Goal: Task Accomplishment & Management: Manage account settings

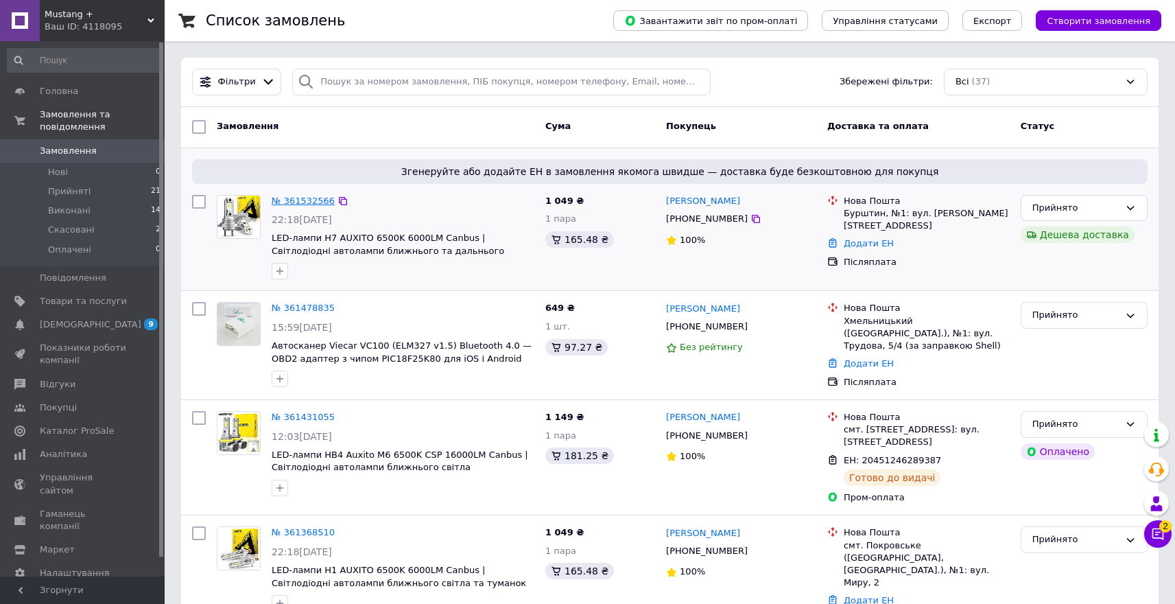
click at [314, 202] on link "№ 361532566" at bounding box center [303, 201] width 63 height 10
click at [312, 306] on link "№ 361478835" at bounding box center [303, 308] width 63 height 10
click at [1163, 530] on span "2" at bounding box center [1166, 526] width 12 height 12
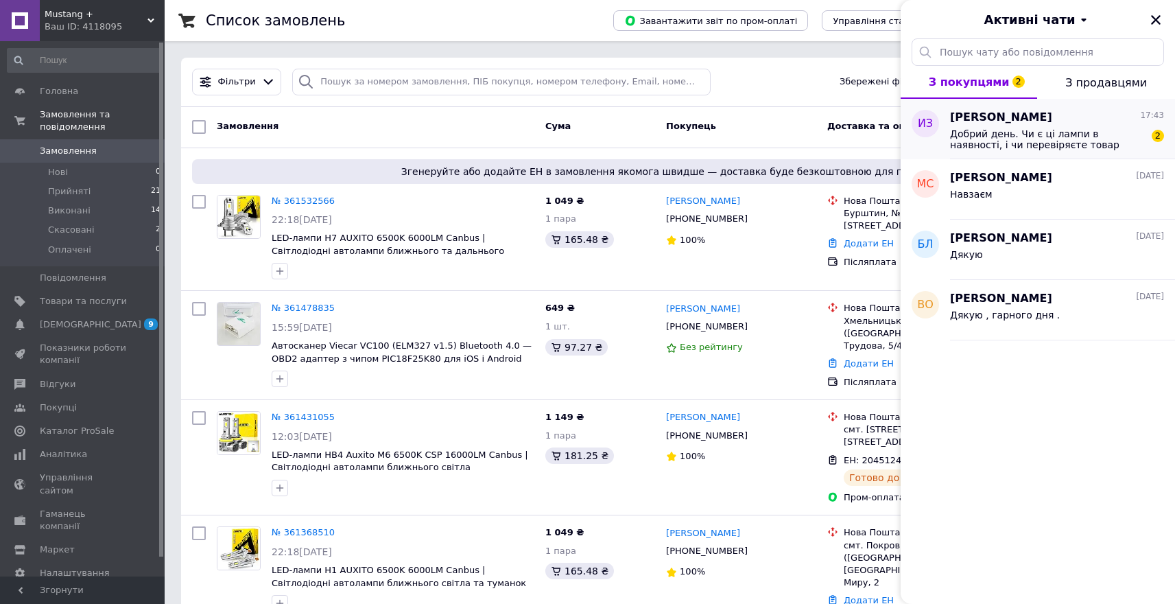
click at [1074, 124] on div "Игорь Зайцев 17:43" at bounding box center [1057, 118] width 214 height 16
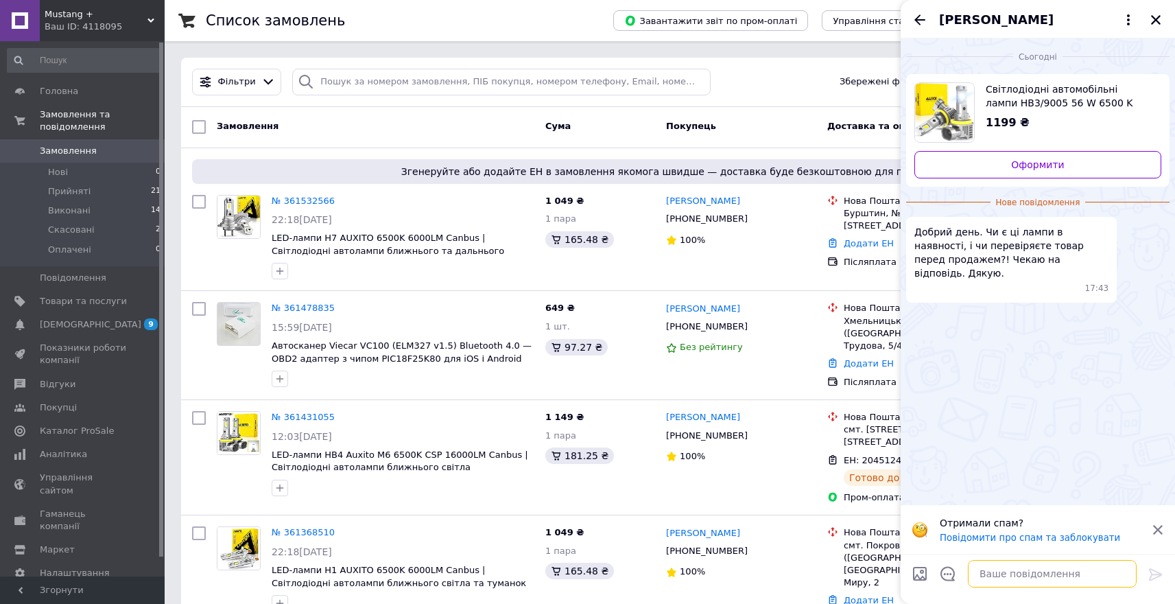
click at [1029, 567] on textarea at bounding box center [1052, 573] width 169 height 27
type textarea "Добрий"
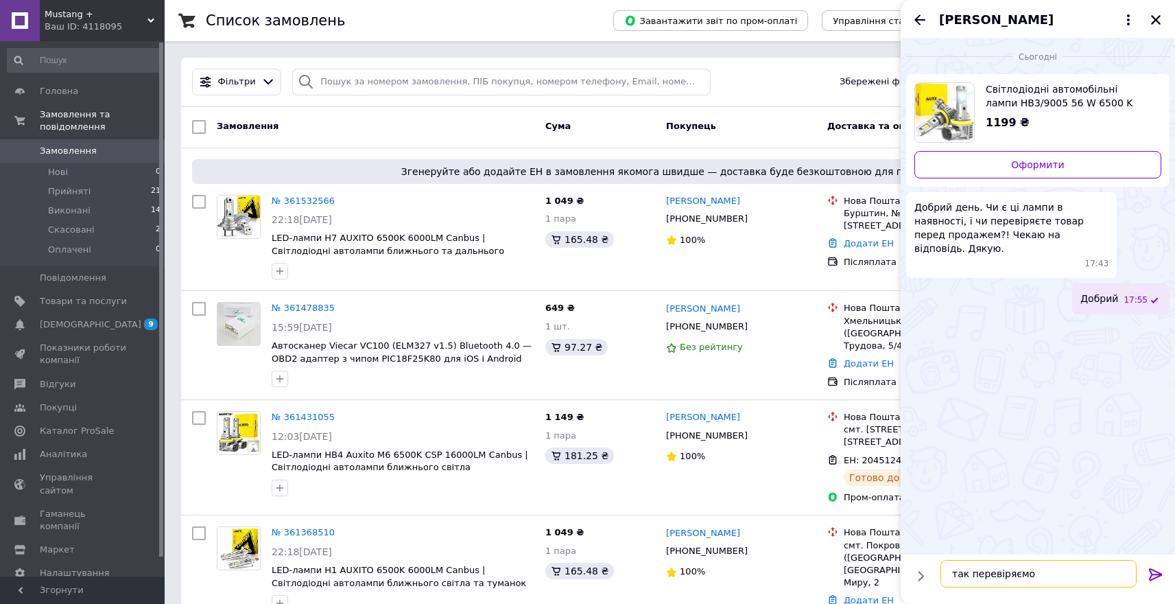
type textarea "так перевіряємо"
type textarea "в"
type textarea "є в наявності . відправка сьогодні"
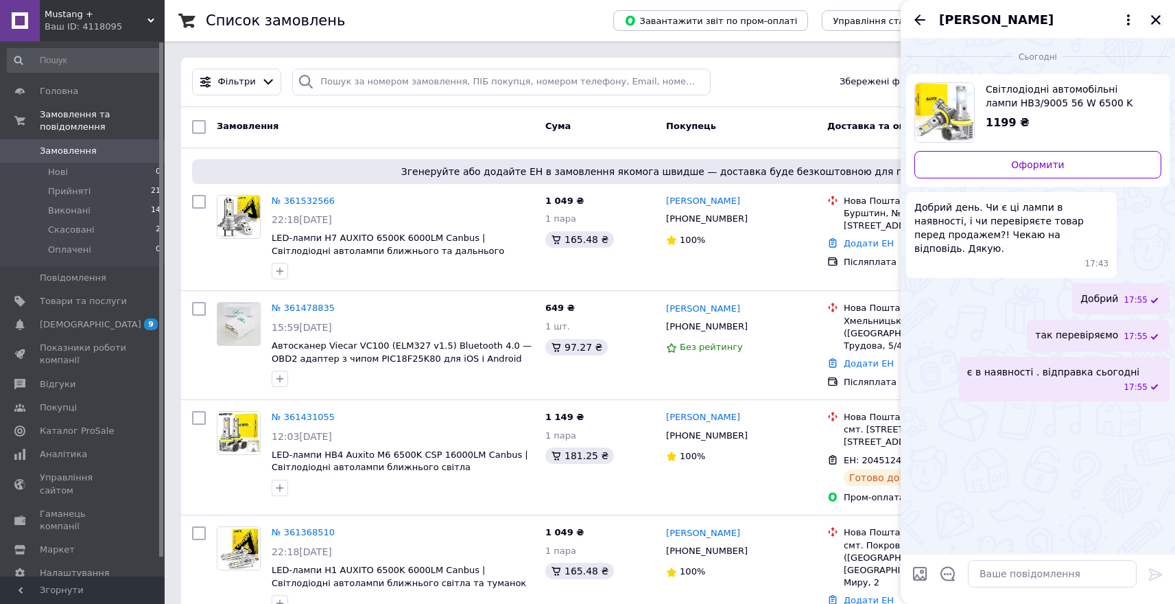
click at [1155, 24] on icon "Закрити" at bounding box center [1156, 20] width 12 height 12
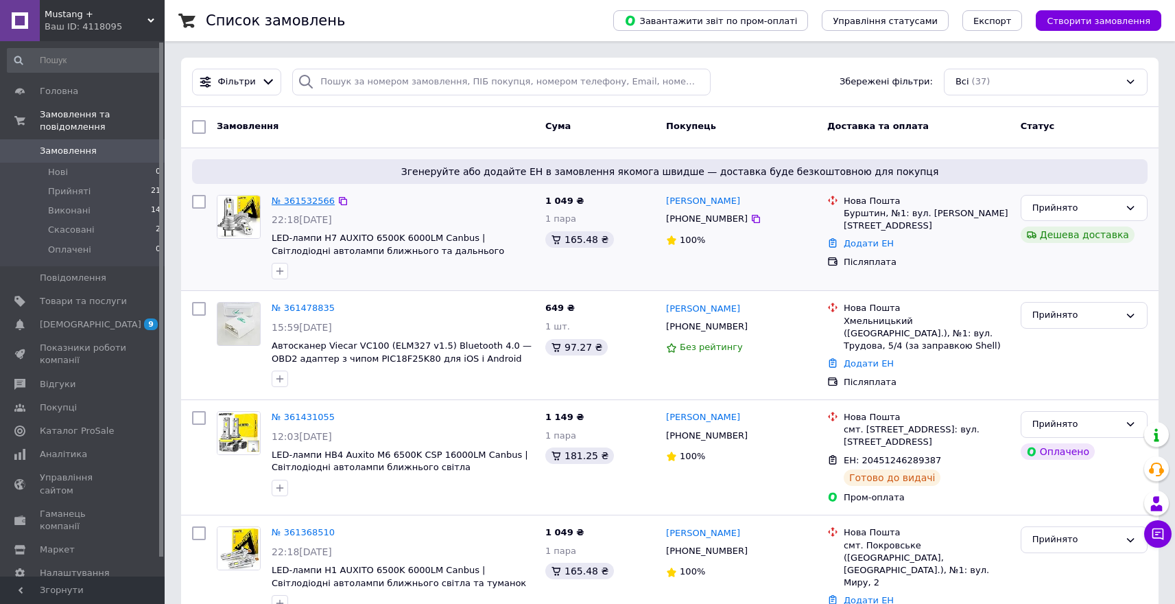
click at [291, 199] on link "№ 361532566" at bounding box center [303, 201] width 63 height 10
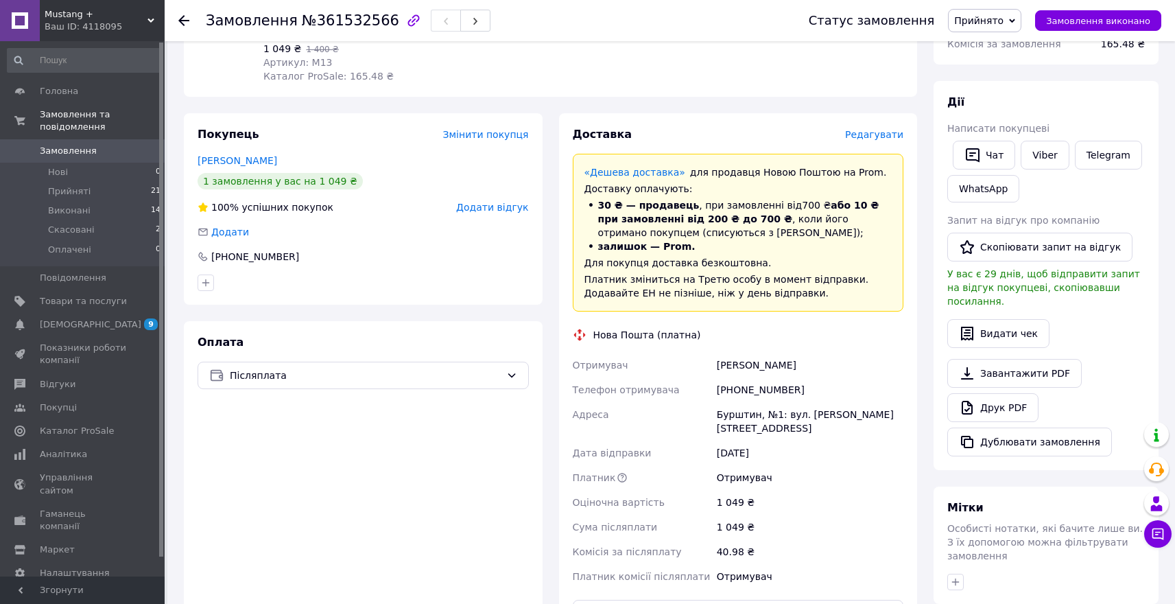
scroll to position [341, 0]
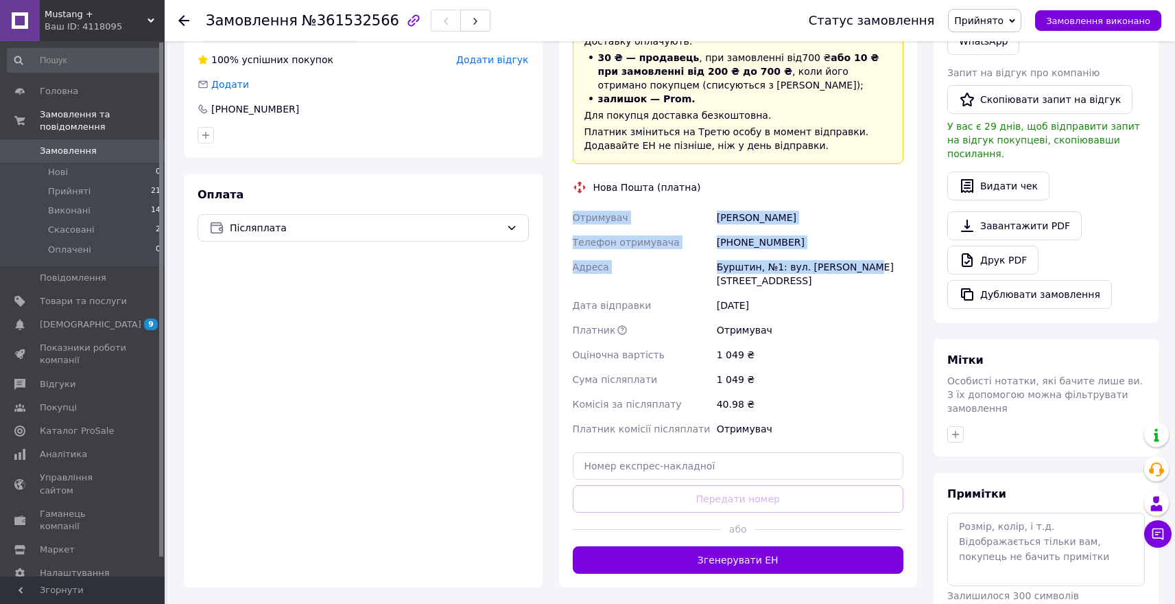
drag, startPoint x: 881, startPoint y: 270, endPoint x: 554, endPoint y: 207, distance: 332.7
click at [554, 207] on div "Доставка Редагувати «Дешева доставка»   для продавця Новою Поштою на Prom. Дост…" at bounding box center [738, 277] width 375 height 622
copy div "Отримувач Ониськів Максим Телефон отримувача +380988716425 Адреса Бурштин, №1: …"
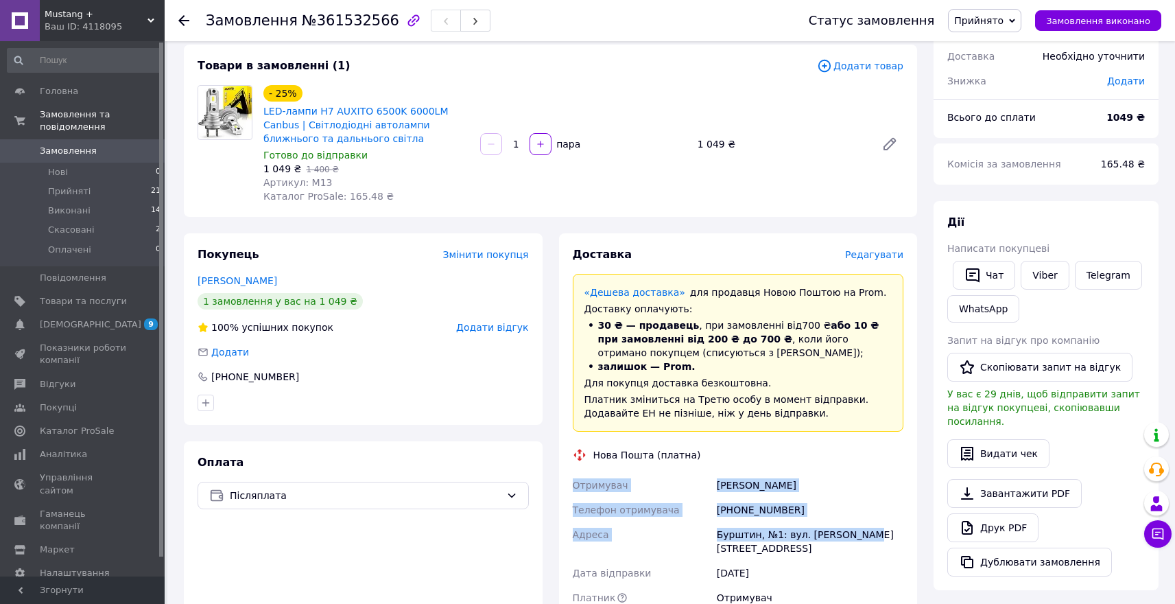
scroll to position [0, 0]
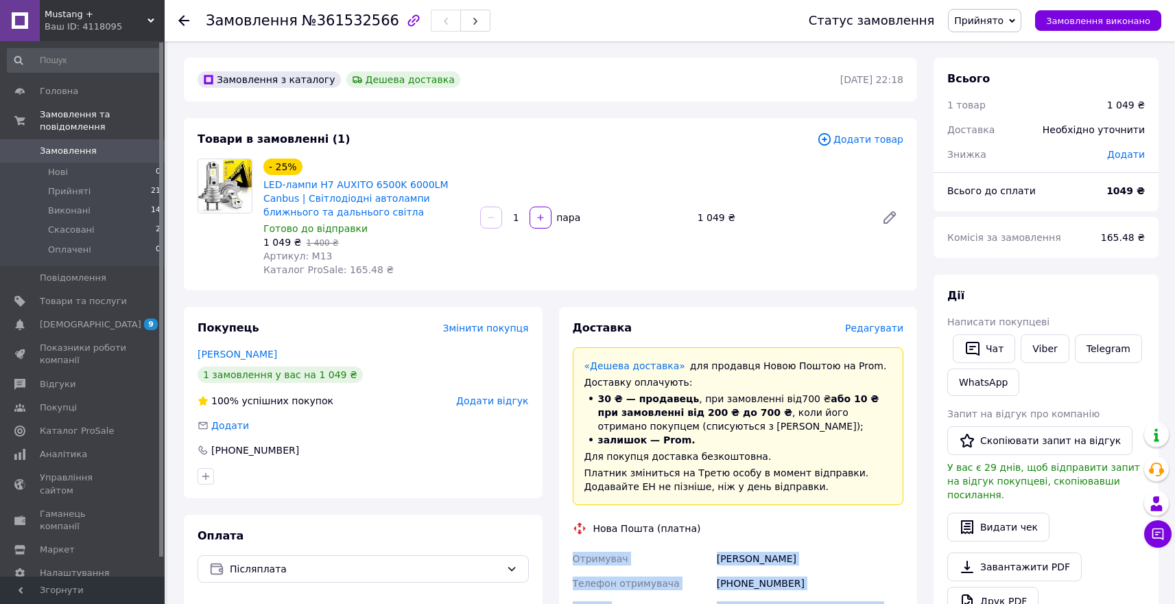
click at [96, 147] on span "Замовлення" at bounding box center [83, 151] width 87 height 12
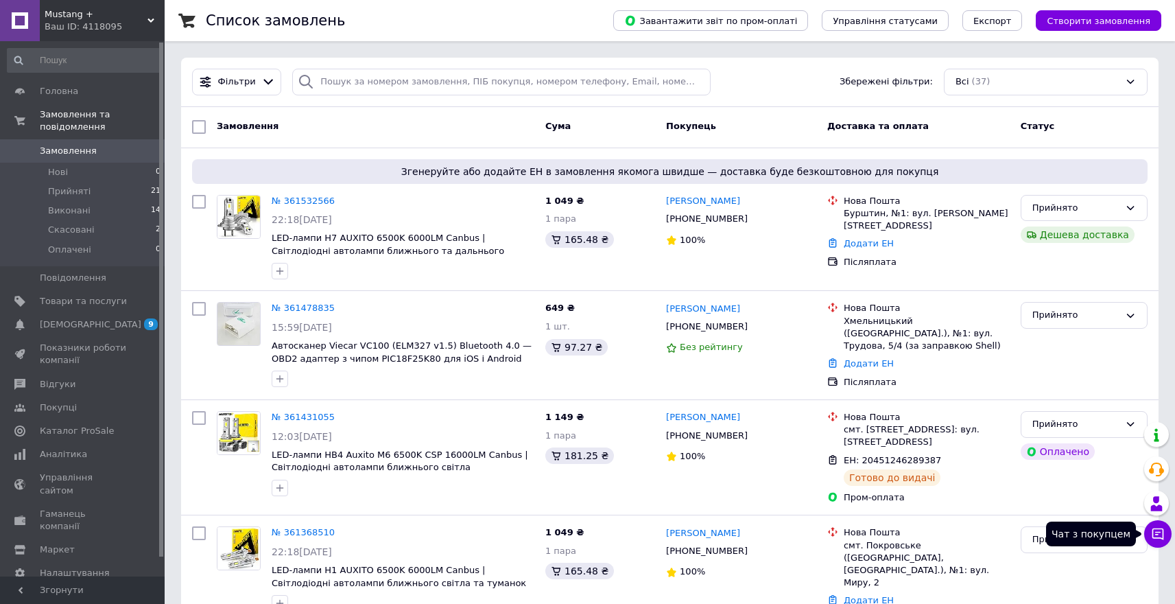
click at [1164, 538] on icon at bounding box center [1158, 534] width 14 height 14
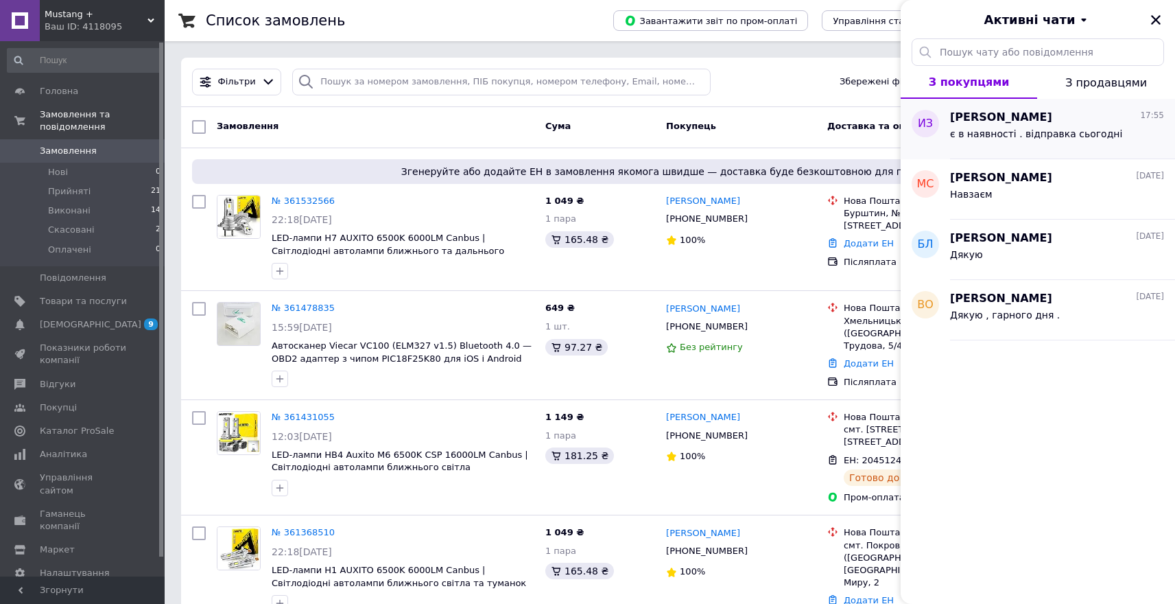
click at [1059, 117] on div "Игорь Зайцев 17:55" at bounding box center [1057, 118] width 214 height 16
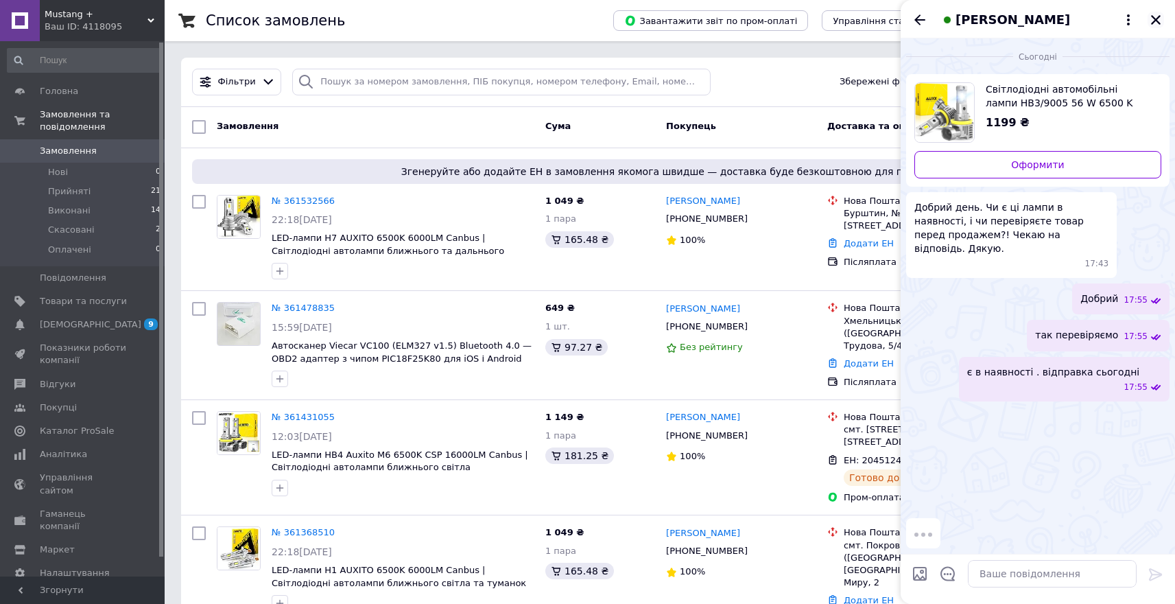
click at [1152, 18] on icon "Закрити" at bounding box center [1156, 20] width 12 height 12
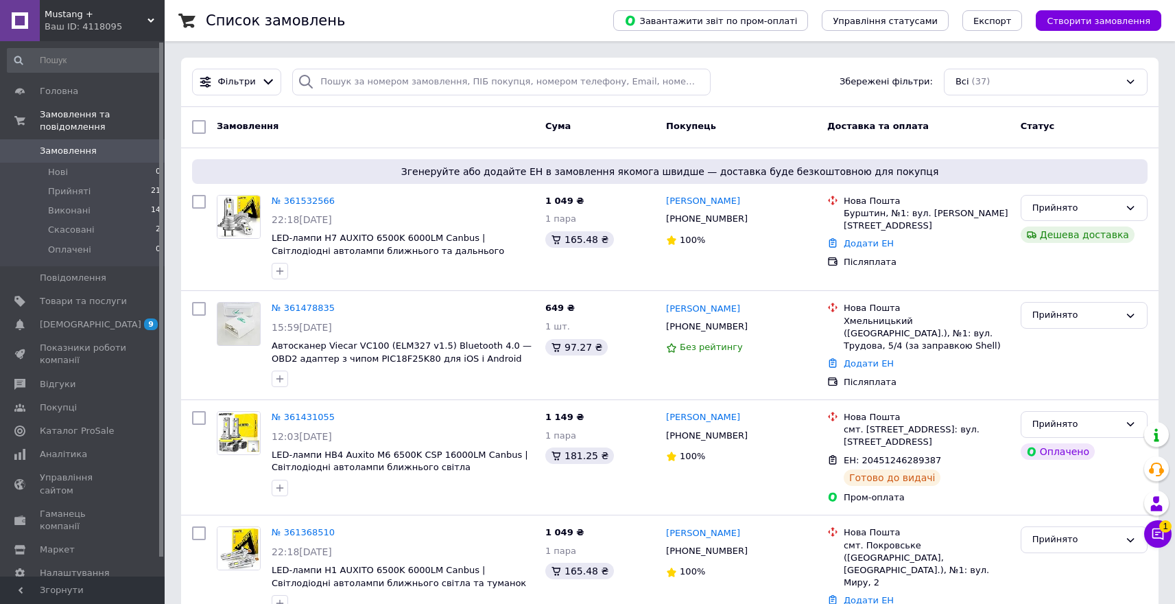
click at [1162, 542] on button "Чат з покупцем 1" at bounding box center [1158, 533] width 27 height 27
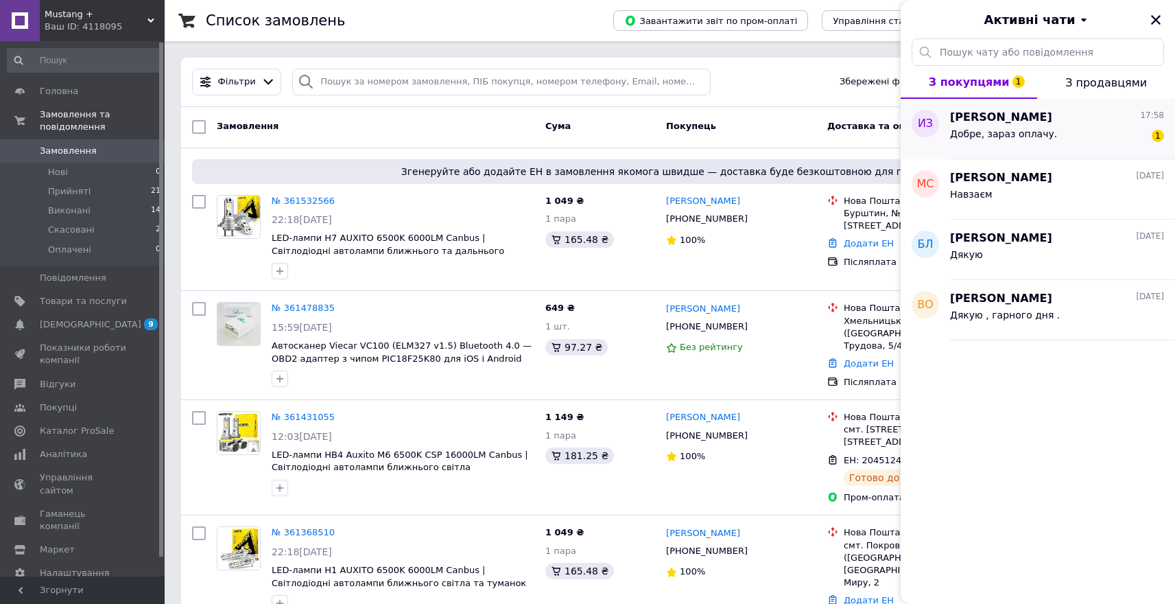
click at [1005, 119] on span "Игорь Зайцев" at bounding box center [1001, 118] width 102 height 16
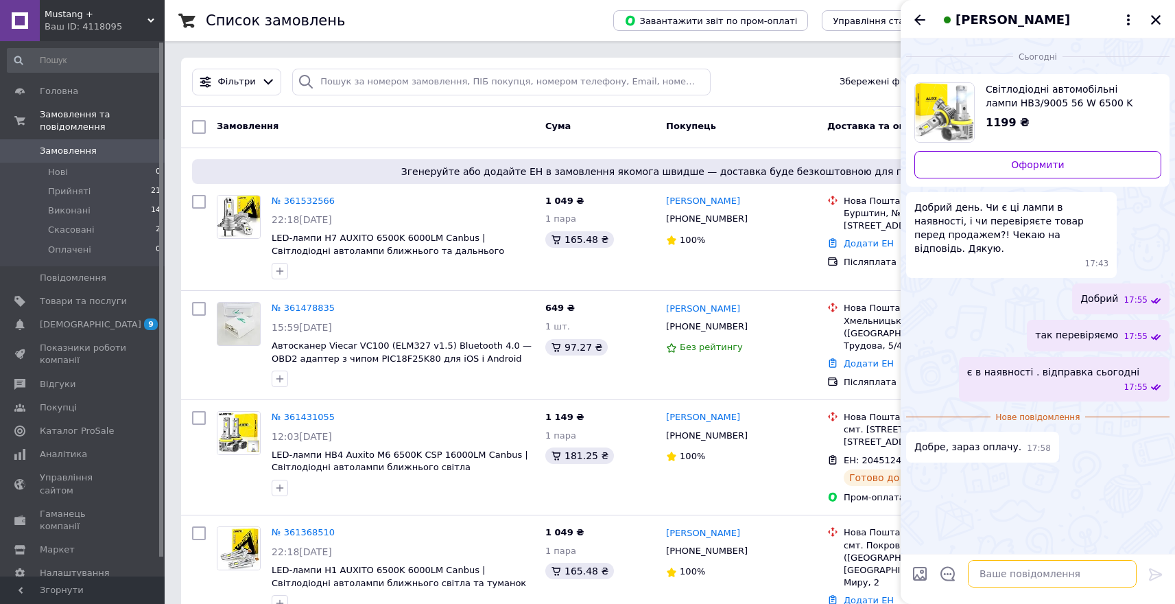
click at [1035, 568] on textarea at bounding box center [1052, 573] width 169 height 27
type textarea "+"
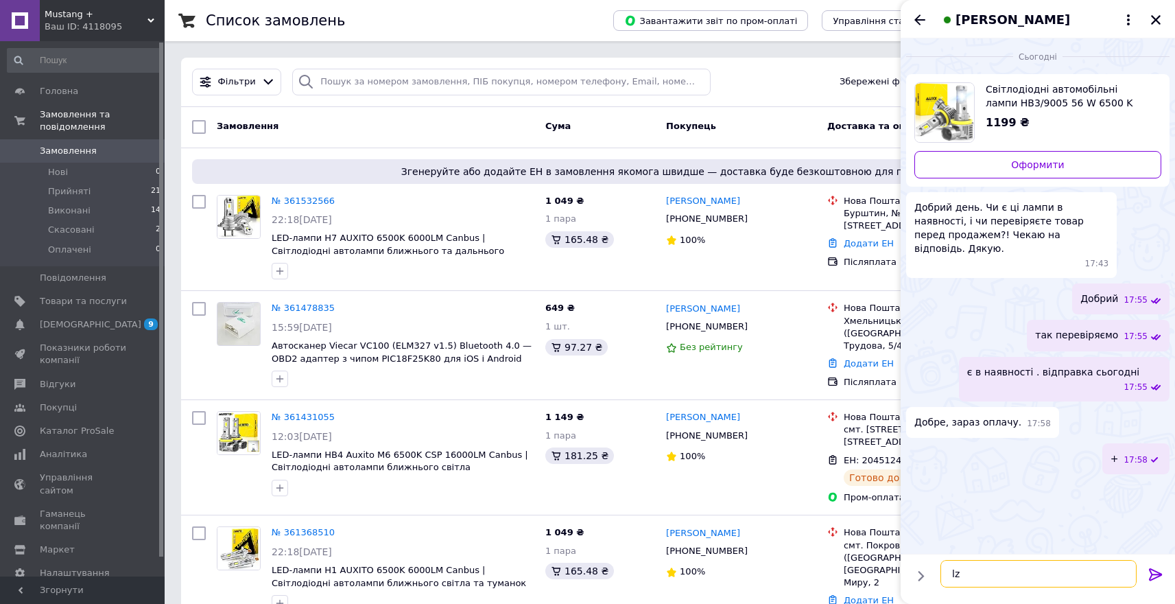
type textarea "l"
type textarea "дякую"
click at [1164, 21] on button "Закрити" at bounding box center [1156, 20] width 16 height 16
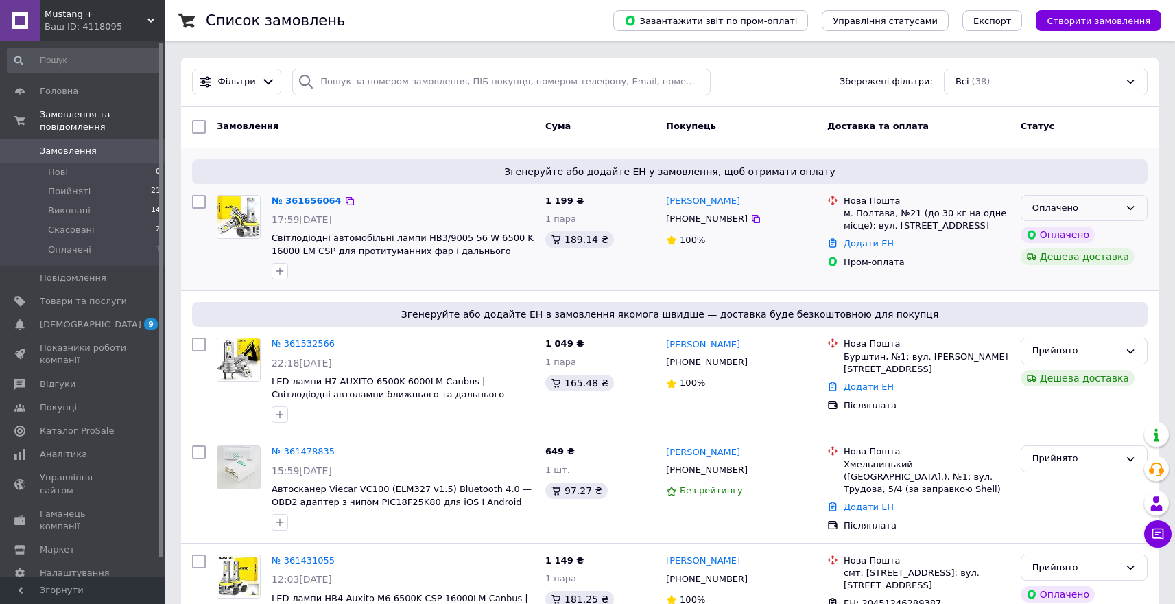
click at [1097, 209] on div "Оплачено" at bounding box center [1076, 208] width 87 height 14
click at [1072, 229] on li "Прийнято" at bounding box center [1085, 236] width 126 height 25
click at [292, 203] on link "№ 361656064" at bounding box center [303, 201] width 63 height 10
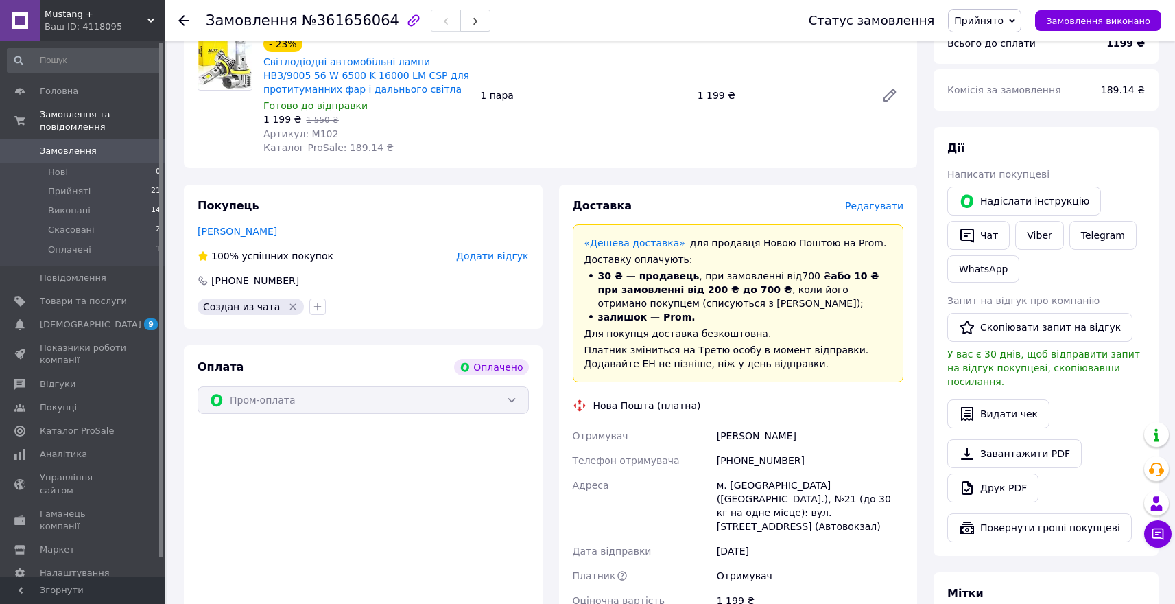
scroll to position [831, 0]
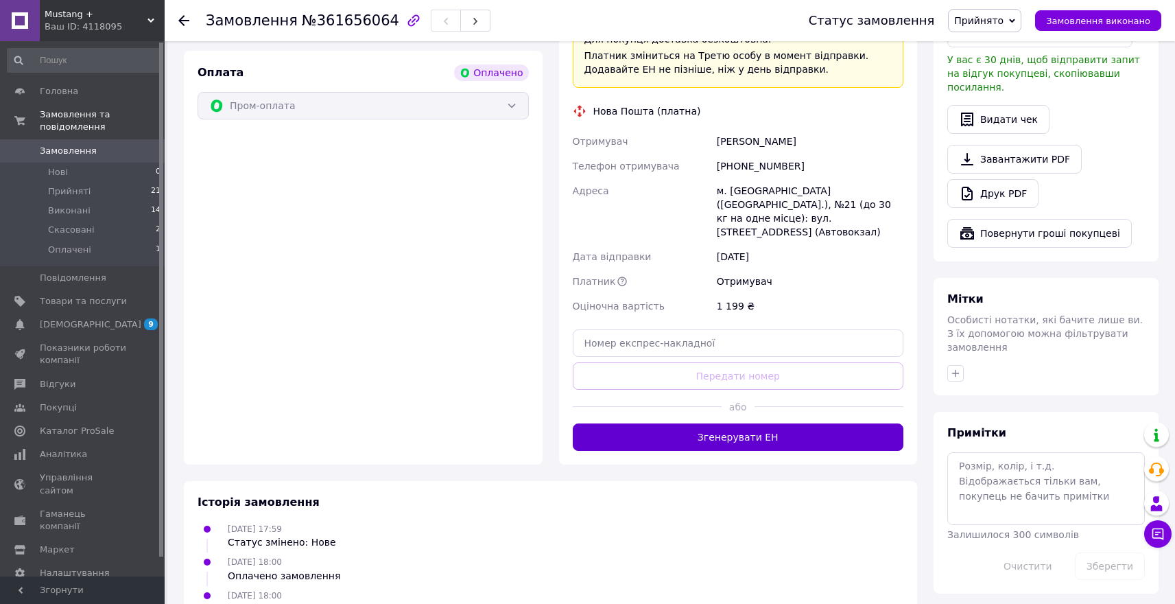
click at [739, 423] on button "Згенерувати ЕН" at bounding box center [738, 436] width 331 height 27
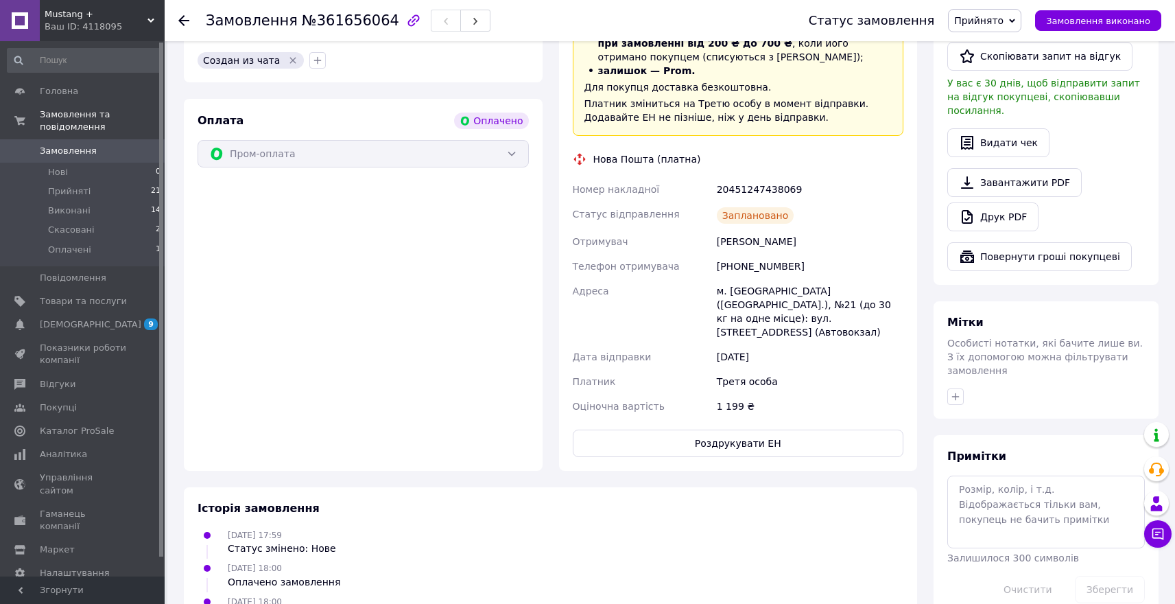
scroll to position [782, 0]
drag, startPoint x: 818, startPoint y: 163, endPoint x: 717, endPoint y: 161, distance: 100.9
click at [717, 178] on div "20451247438069" at bounding box center [810, 190] width 192 height 25
copy div "20451247438069"
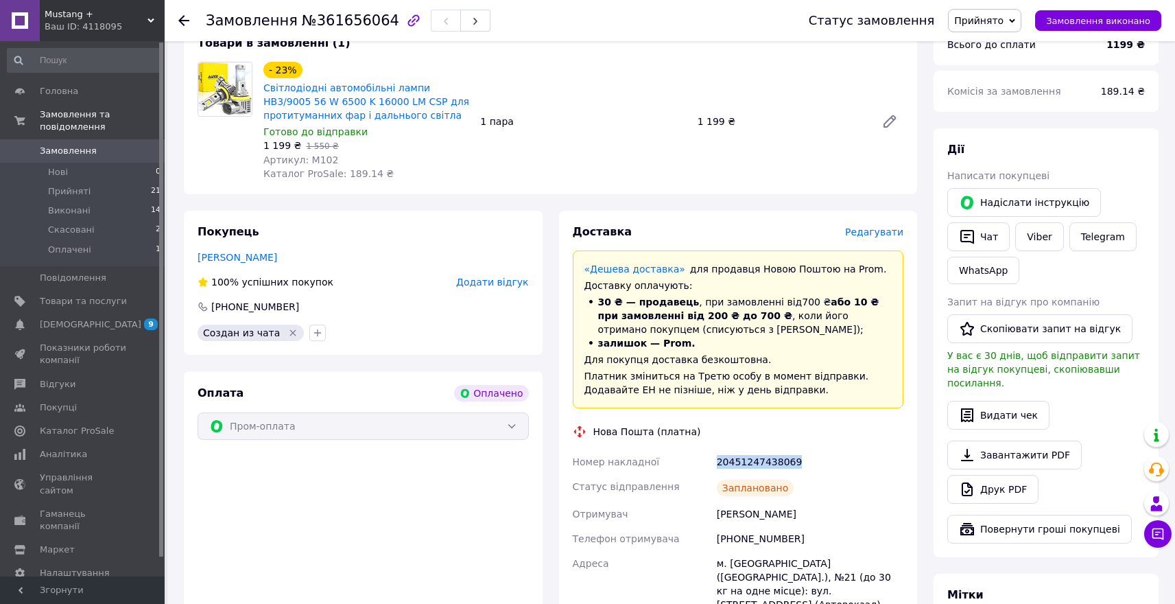
scroll to position [803, 0]
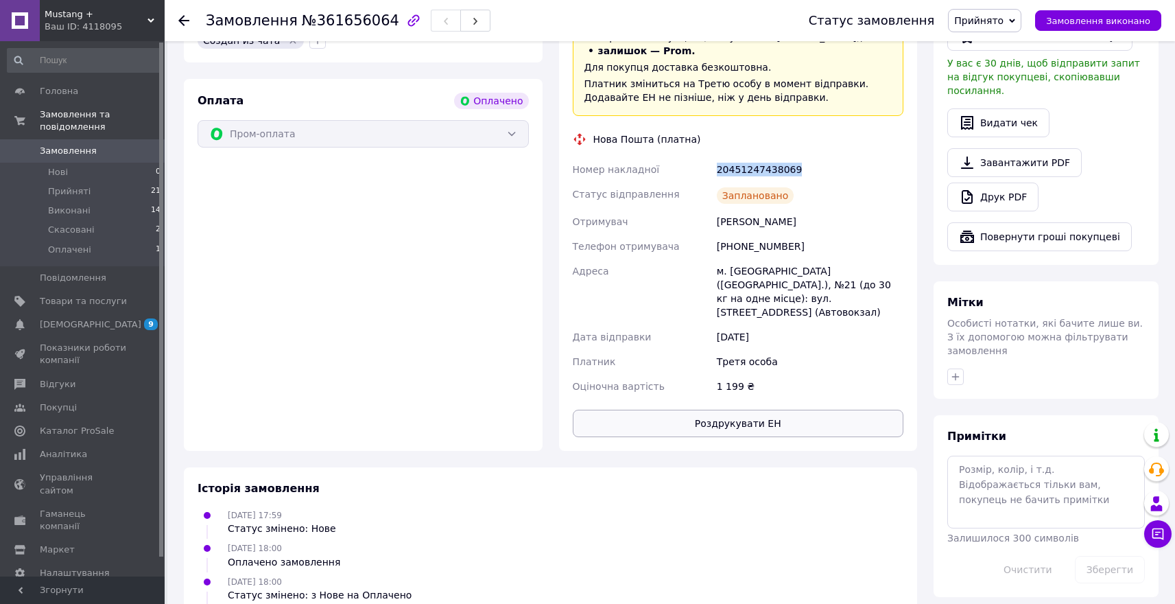
click at [801, 410] on button "Роздрукувати ЕН" at bounding box center [738, 423] width 331 height 27
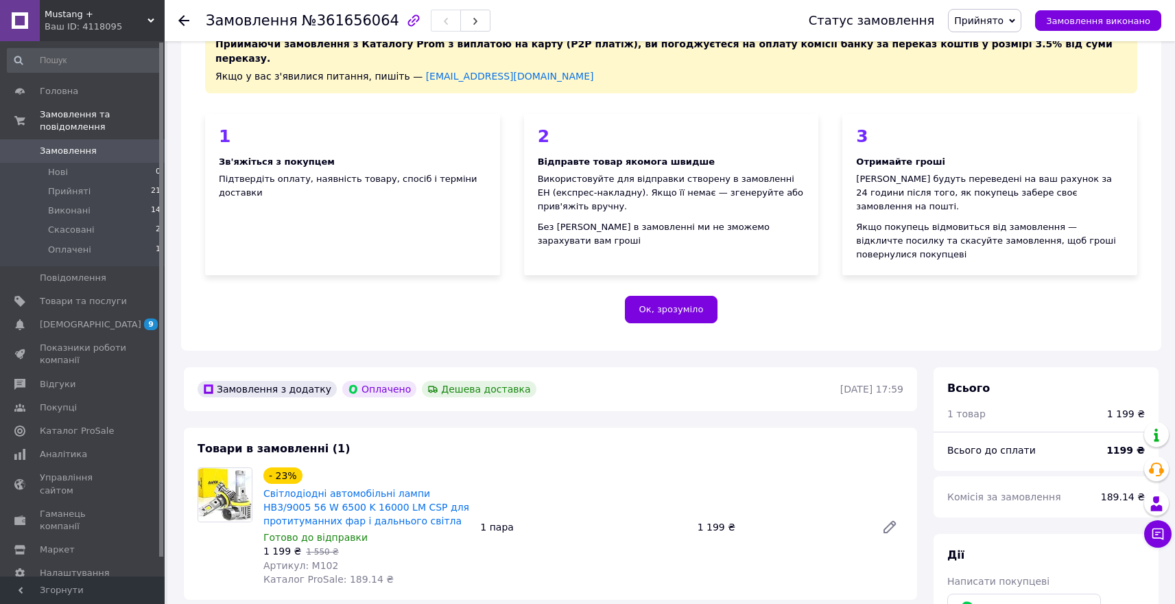
scroll to position [294, 0]
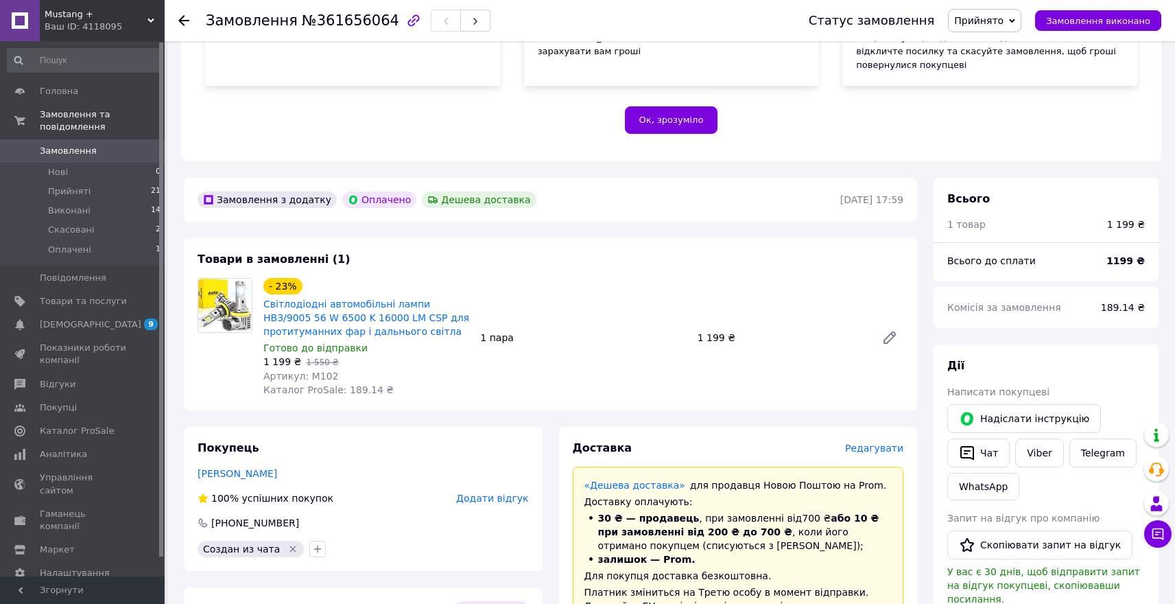
click at [80, 152] on span "Замовлення" at bounding box center [68, 151] width 57 height 12
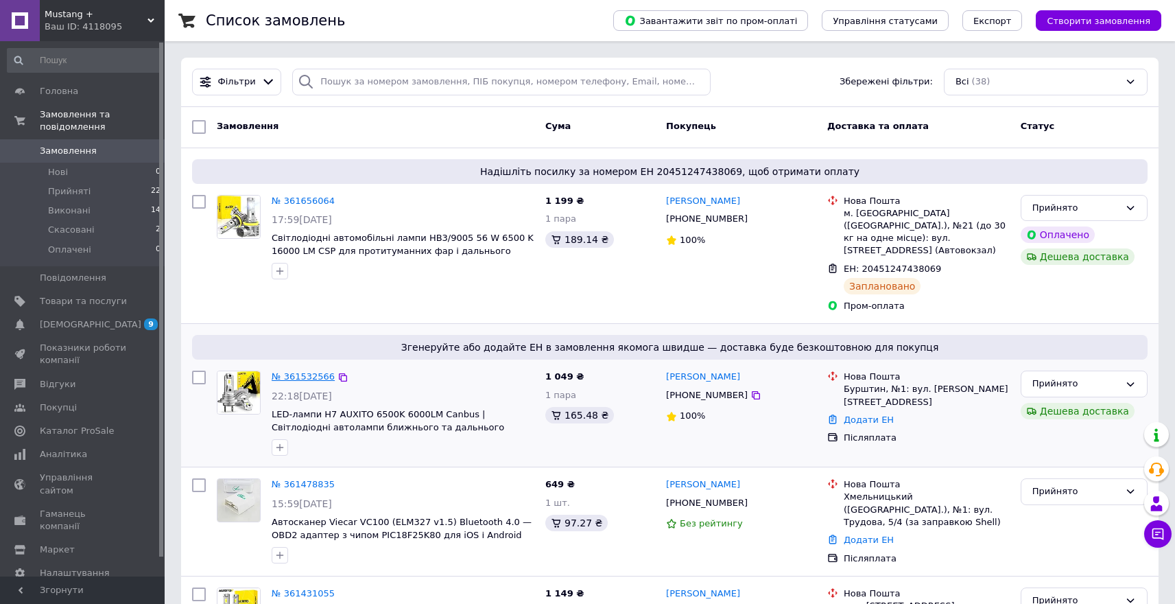
click at [322, 371] on link "№ 361532566" at bounding box center [303, 376] width 63 height 10
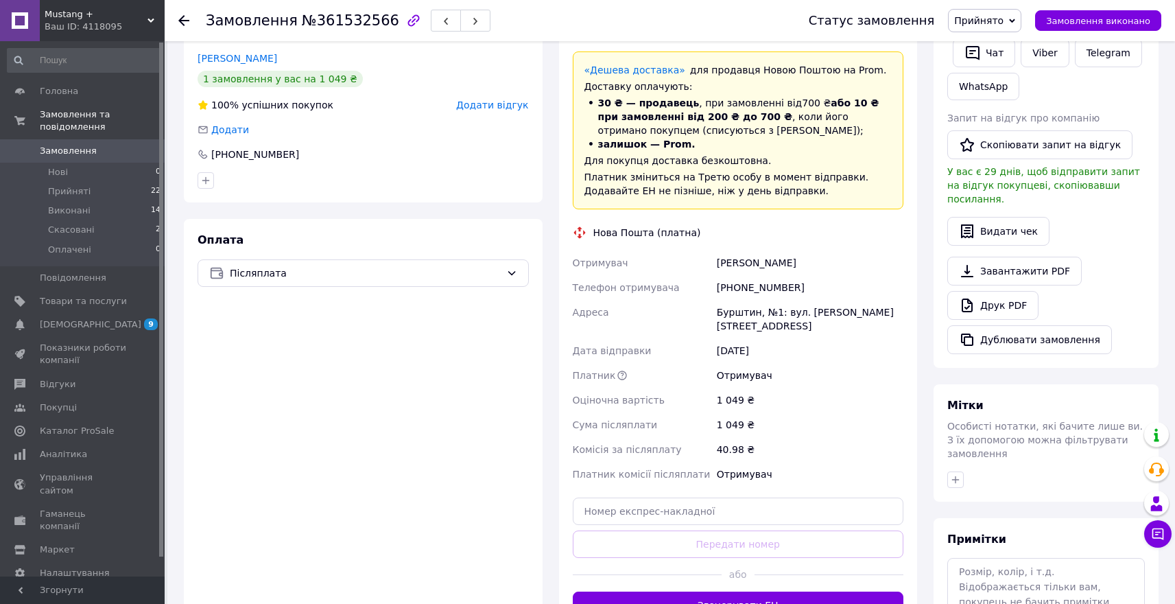
scroll to position [458, 0]
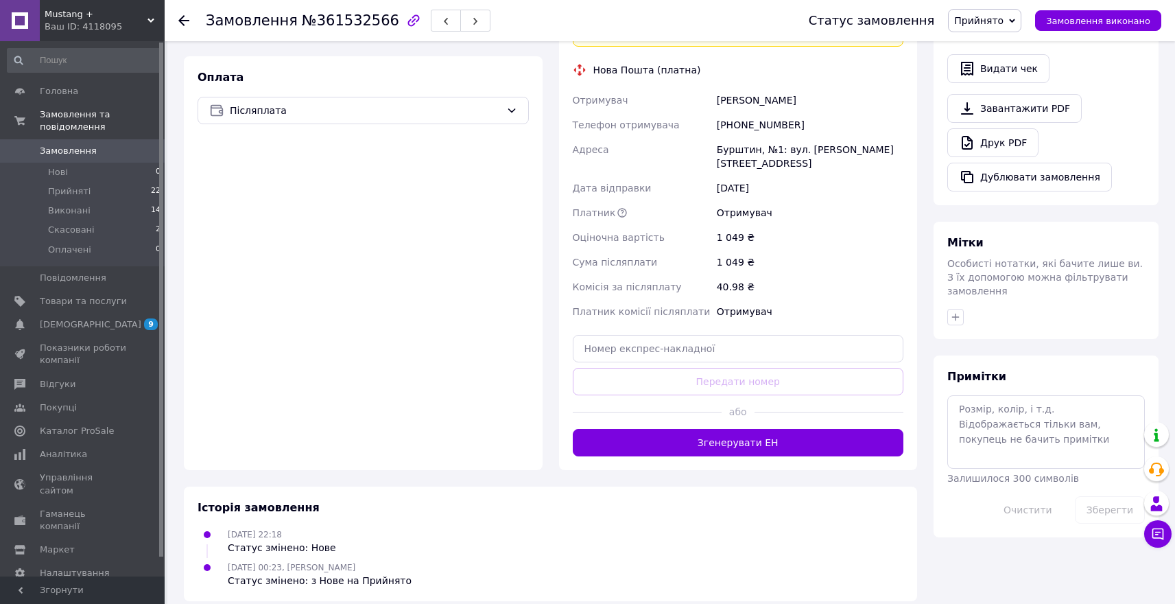
click at [645, 318] on div "Доставка Редагувати «Дешева доставка»   для продавця Новою Поштою на Prom. Дост…" at bounding box center [738, 159] width 331 height 594
click at [644, 336] on input "text" at bounding box center [738, 348] width 331 height 27
paste input "20451247445460"
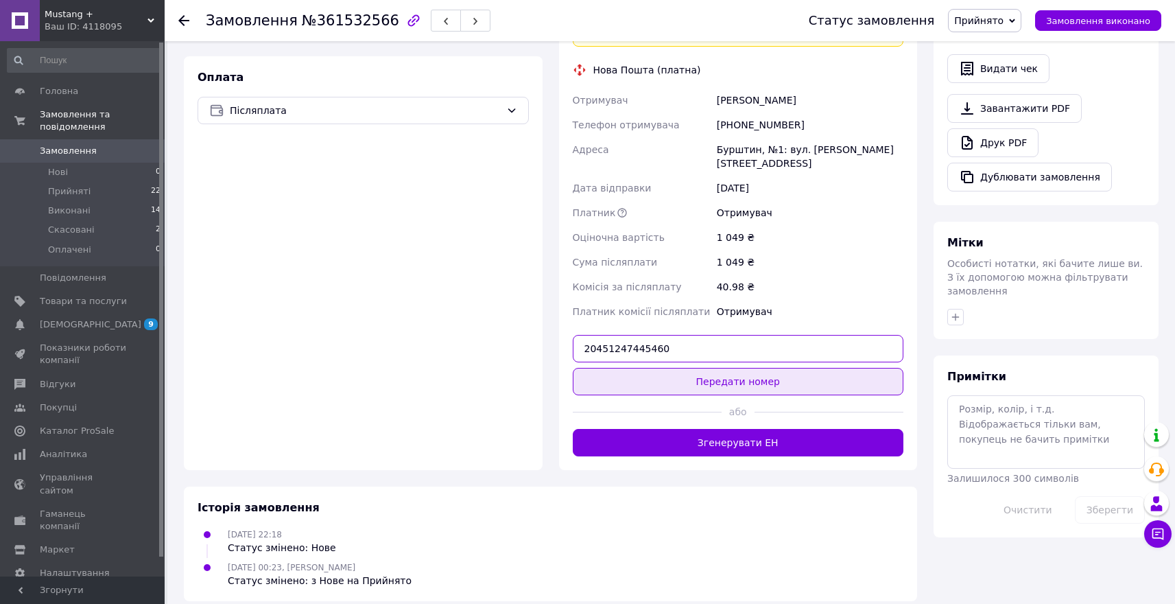
type input "20451247445460"
click at [756, 369] on button "Передати номер" at bounding box center [738, 381] width 331 height 27
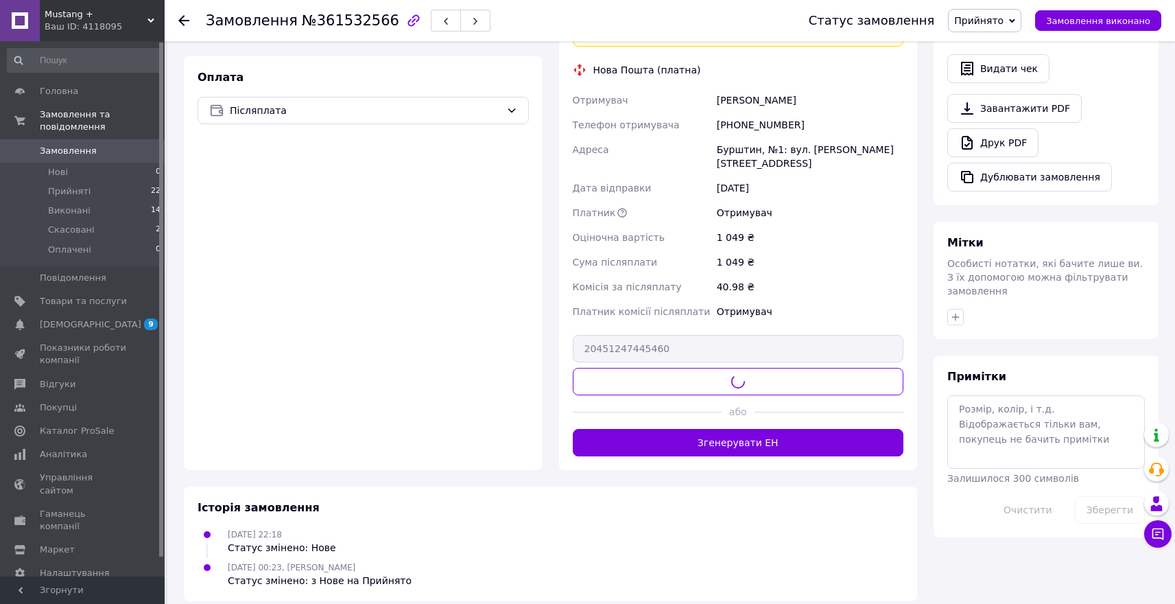
scroll to position [394, 0]
